Goal: Task Accomplishment & Management: Use online tool/utility

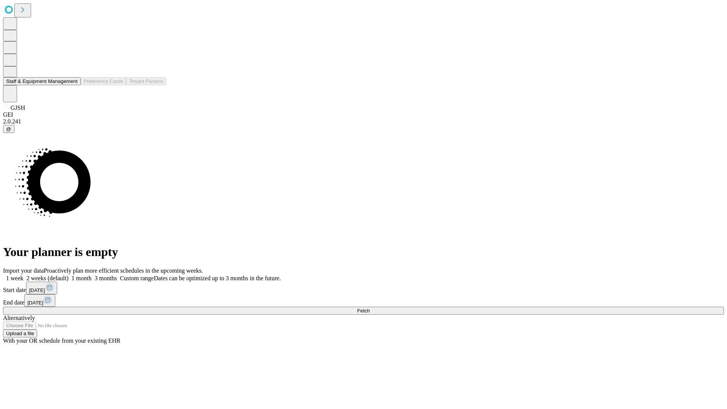
click at [72, 85] on button "Staff & Equipment Management" at bounding box center [42, 81] width 78 height 8
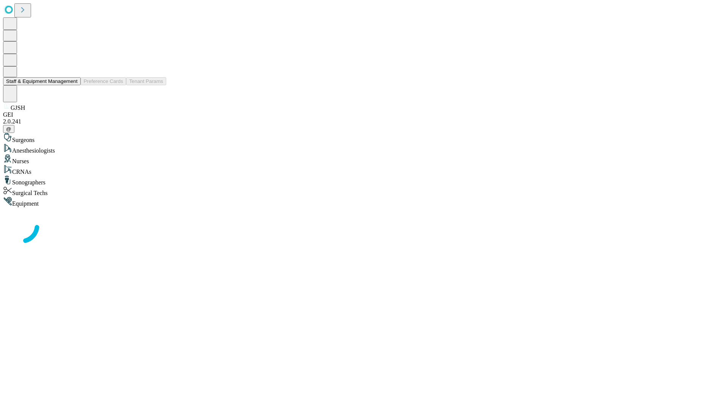
click at [72, 85] on button "Staff & Equipment Management" at bounding box center [42, 81] width 78 height 8
